Goal: Task Accomplishment & Management: Use online tool/utility

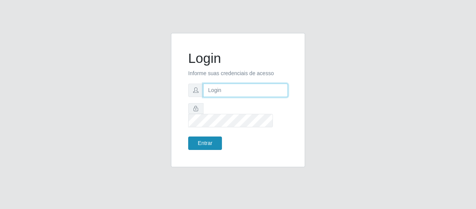
type input "erivan@B11"
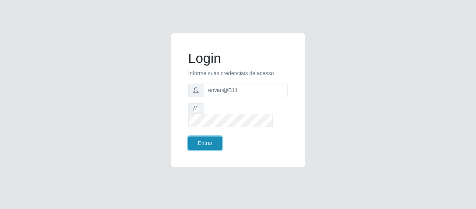
click at [202, 139] on button "Entrar" at bounding box center [205, 143] width 34 height 13
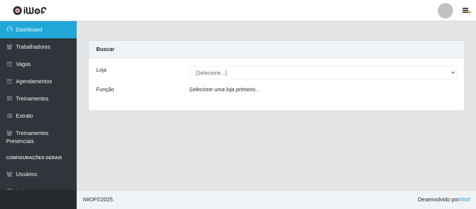
click at [30, 31] on link "Dashboard" at bounding box center [38, 29] width 77 height 17
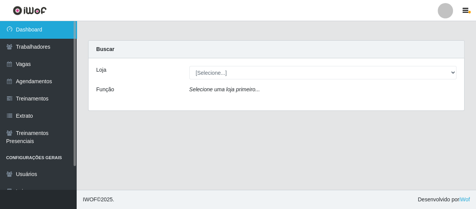
click at [40, 28] on link "Dashboard" at bounding box center [38, 29] width 77 height 17
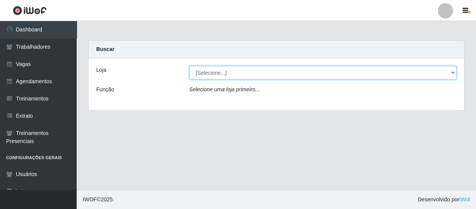
click at [224, 67] on select "[Selecione...] Bemais Supermercados - B11 Manaíra" at bounding box center [323, 72] width 268 height 13
select select "409"
click at [189, 66] on select "[Selecione...] Bemais Supermercados - B11 Manaíra" at bounding box center [323, 72] width 268 height 13
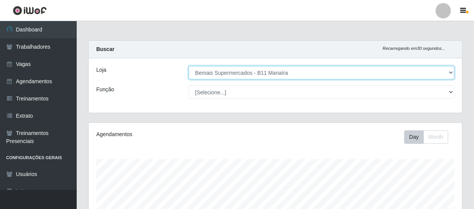
scroll to position [159, 373]
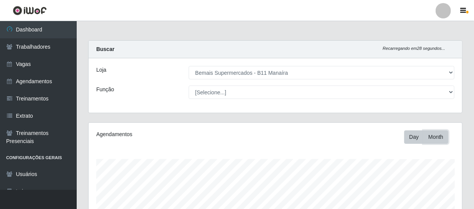
click at [435, 138] on button "Month" at bounding box center [435, 136] width 25 height 13
click at [418, 134] on button "Day" at bounding box center [414, 136] width 20 height 13
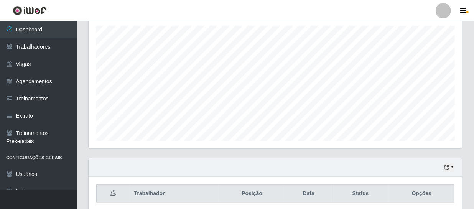
scroll to position [163, 0]
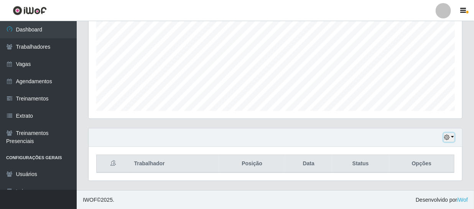
click at [452, 138] on button "button" at bounding box center [449, 137] width 11 height 9
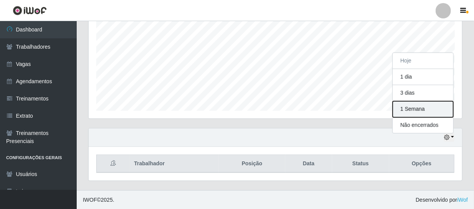
click at [417, 113] on button "1 Semana" at bounding box center [423, 109] width 61 height 16
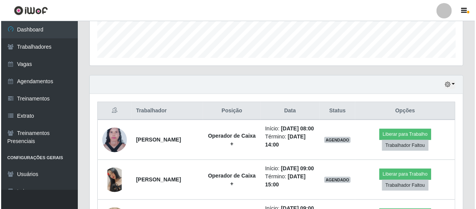
scroll to position [268, 0]
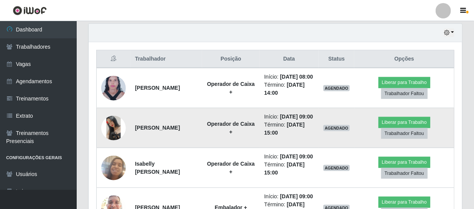
click at [117, 131] on img at bounding box center [113, 128] width 25 height 25
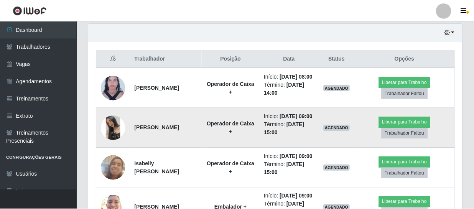
scroll to position [159, 370]
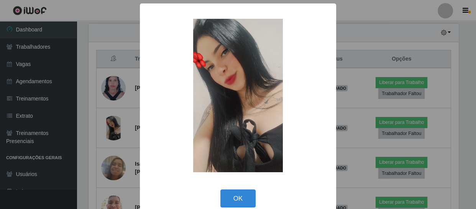
click at [118, 132] on div "× OK Cancel" at bounding box center [238, 104] width 476 height 209
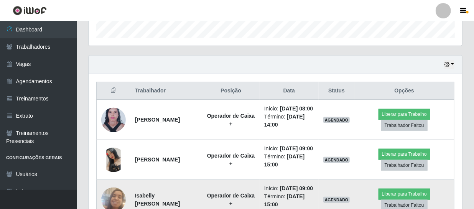
scroll to position [198, 0]
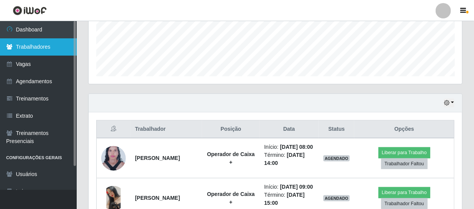
click at [28, 45] on link "Trabalhadores" at bounding box center [38, 46] width 77 height 17
